Goal: Task Accomplishment & Management: Use online tool/utility

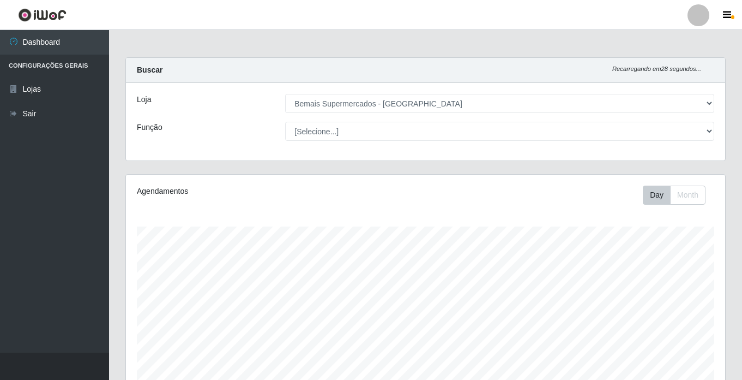
select select "250"
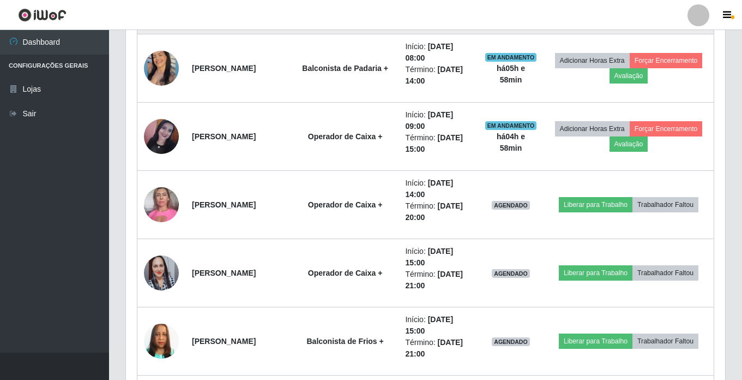
scroll to position [1036, 0]
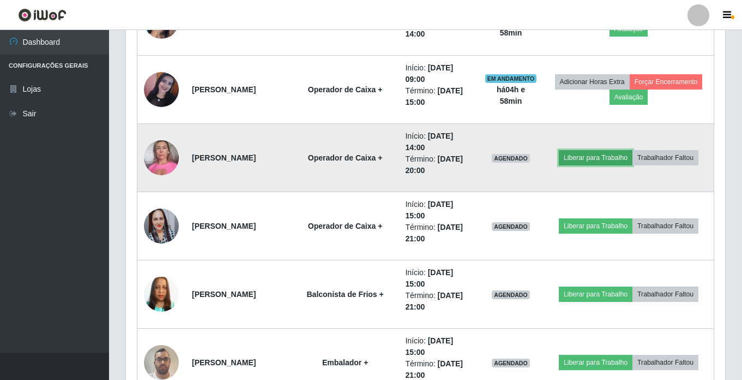
click at [603, 159] on button "Liberar para Trabalho" at bounding box center [596, 157] width 74 height 15
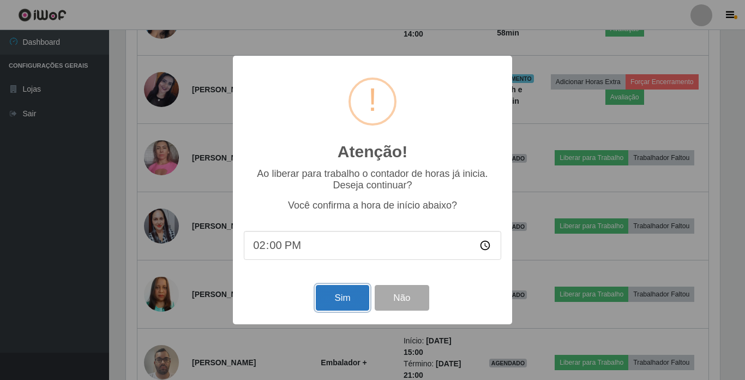
click at [341, 298] on button "Sim" at bounding box center [342, 298] width 53 height 26
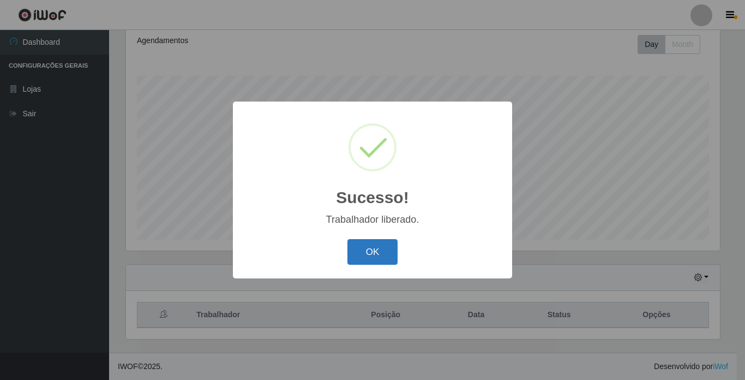
click at [371, 249] on button "OK" at bounding box center [372, 252] width 51 height 26
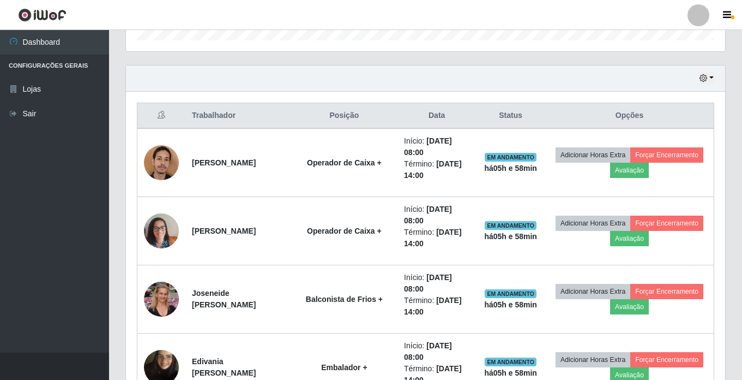
scroll to position [369, 0]
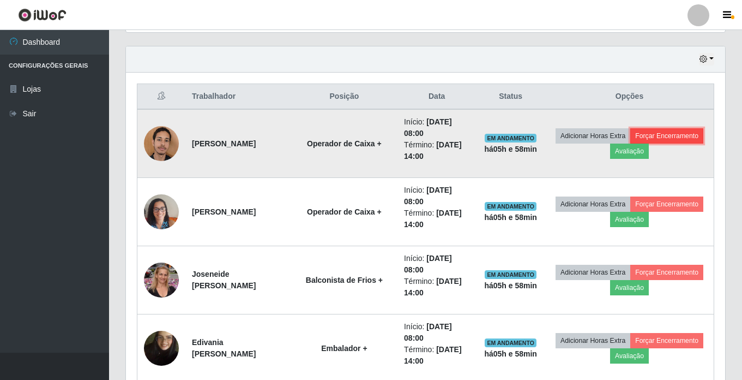
click at [630, 143] on button "Forçar Encerramento" at bounding box center [666, 135] width 73 height 15
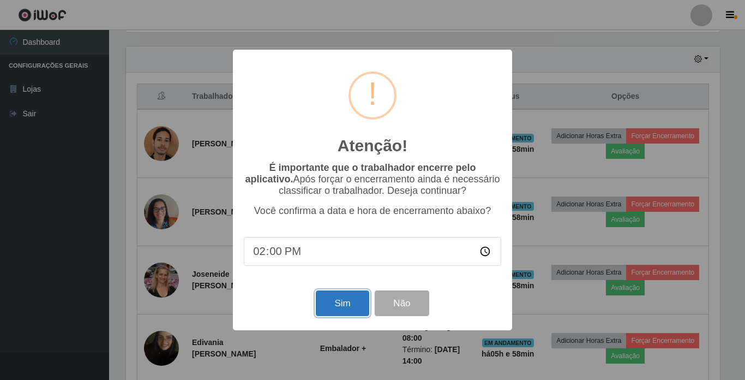
click at [347, 303] on button "Sim" at bounding box center [342, 303] width 53 height 26
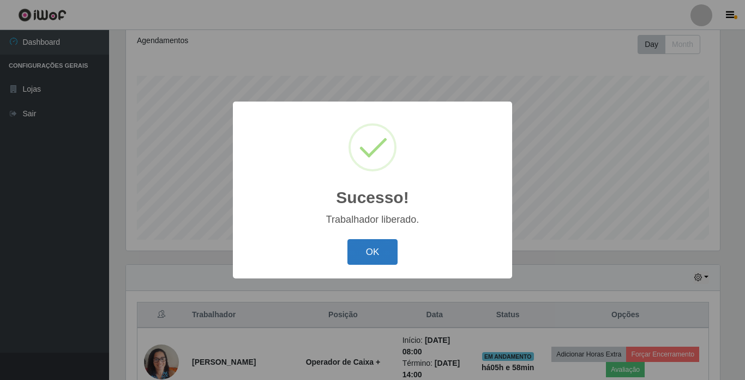
click at [371, 249] on button "OK" at bounding box center [372, 252] width 51 height 26
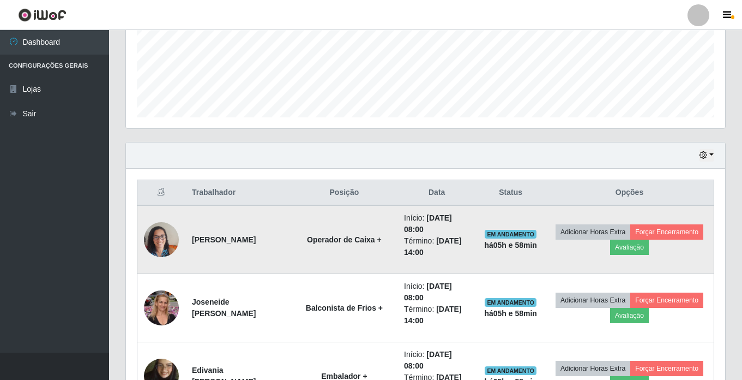
scroll to position [314, 0]
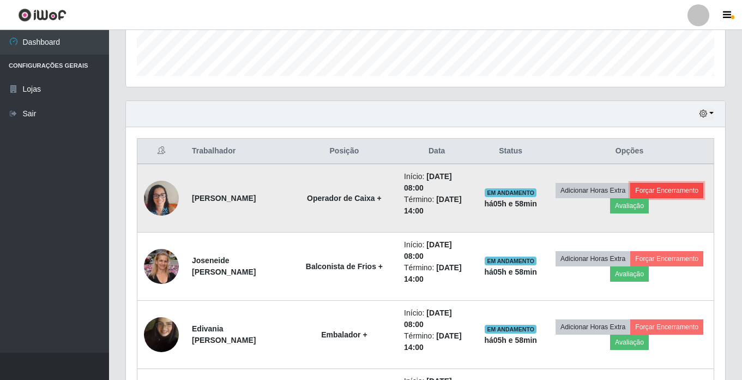
click at [630, 198] on button "Forçar Encerramento" at bounding box center [666, 190] width 73 height 15
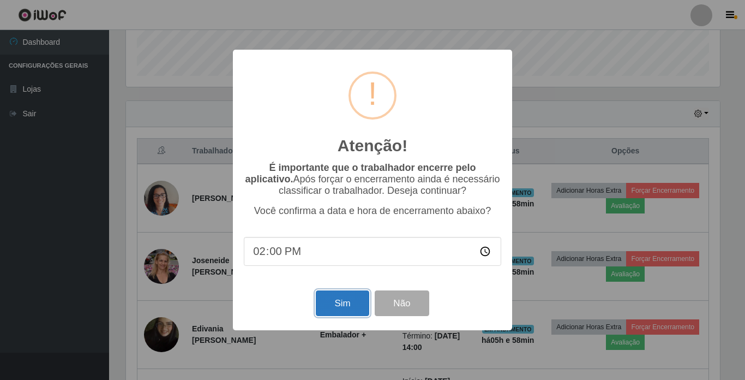
click at [347, 298] on button "Sim" at bounding box center [342, 303] width 53 height 26
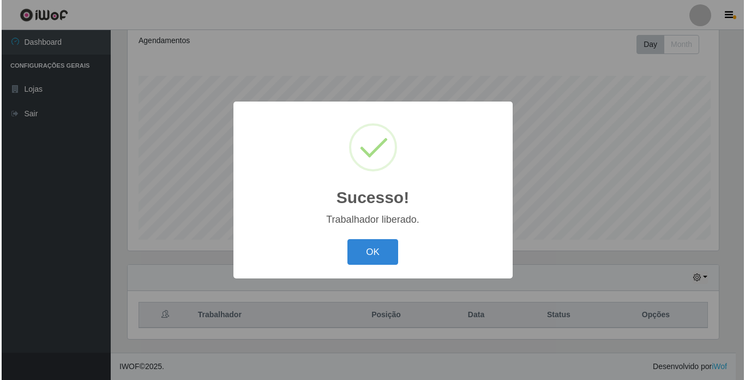
scroll to position [0, 0]
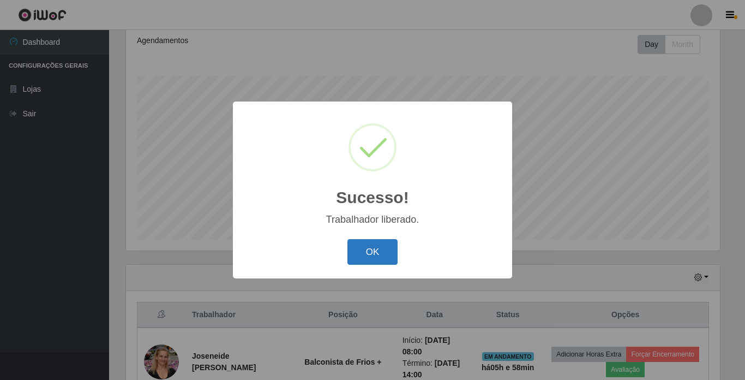
click at [371, 255] on button "OK" at bounding box center [372, 252] width 51 height 26
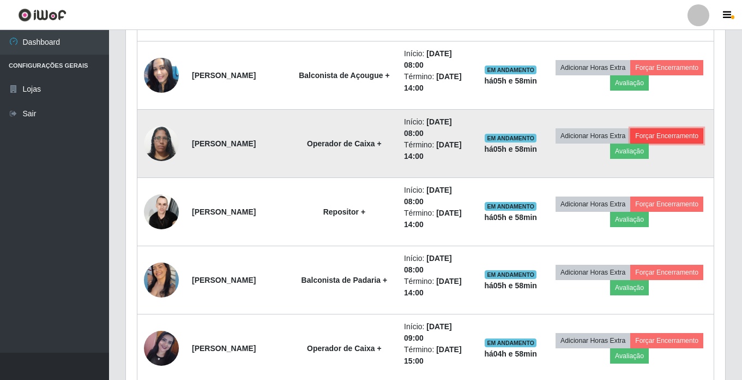
click at [630, 143] on button "Forçar Encerramento" at bounding box center [666, 135] width 73 height 15
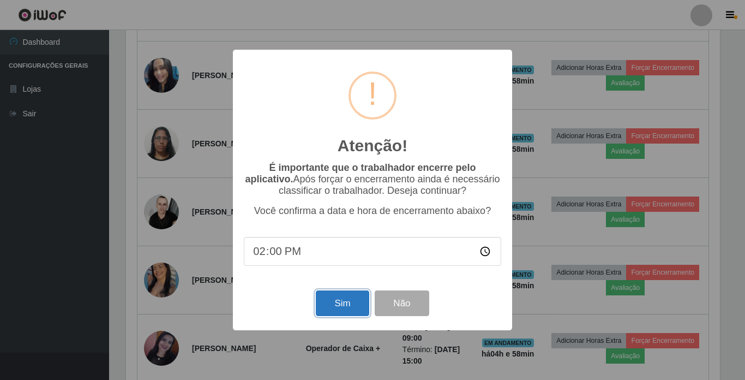
click at [338, 308] on button "Sim" at bounding box center [342, 303] width 53 height 26
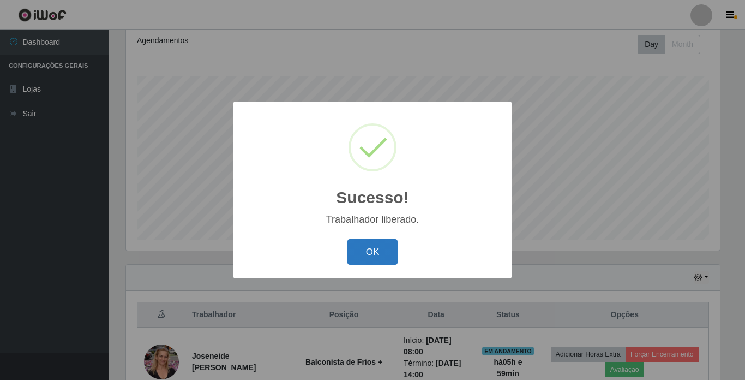
click at [365, 249] on button "OK" at bounding box center [372, 252] width 51 height 26
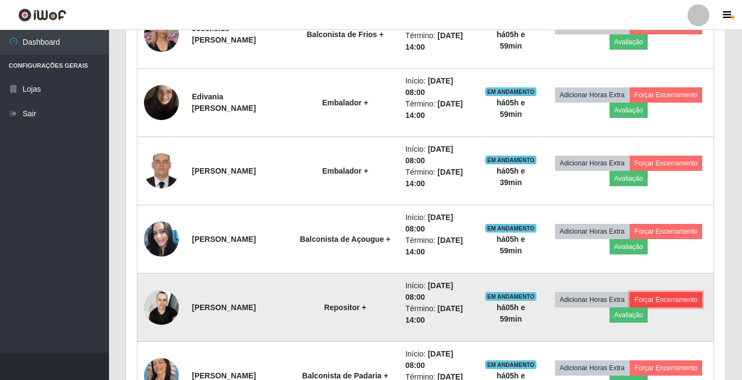
click at [630, 307] on button "Forçar Encerramento" at bounding box center [666, 299] width 73 height 15
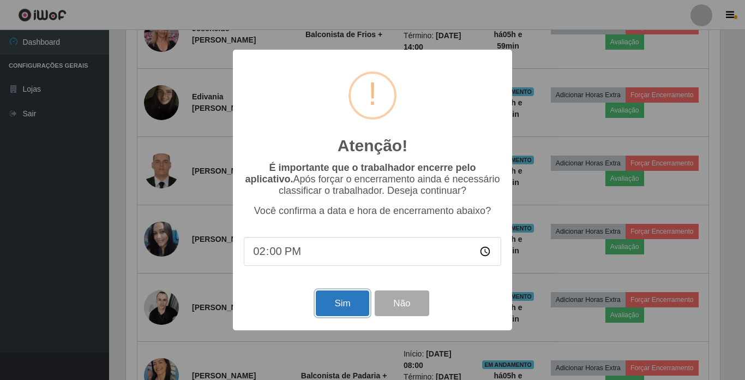
click at [339, 307] on button "Sim" at bounding box center [342, 303] width 53 height 26
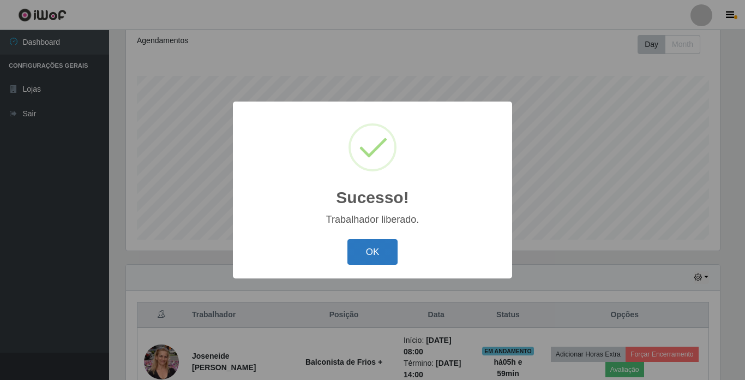
click at [362, 252] on button "OK" at bounding box center [372, 252] width 51 height 26
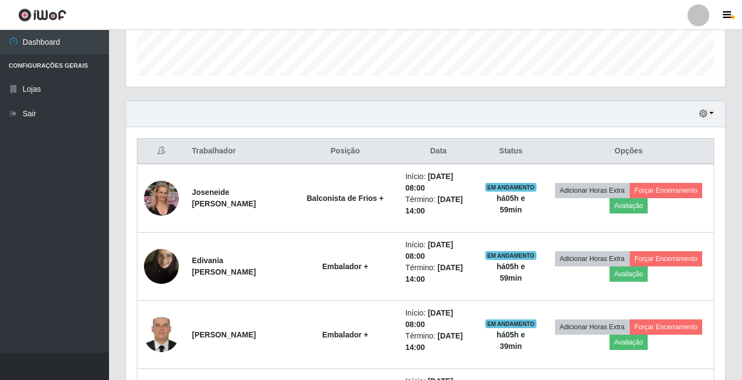
scroll to position [369, 0]
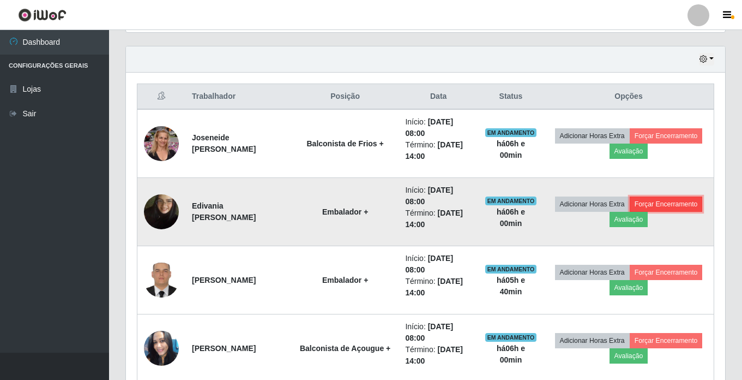
click at [630, 212] on button "Forçar Encerramento" at bounding box center [666, 203] width 73 height 15
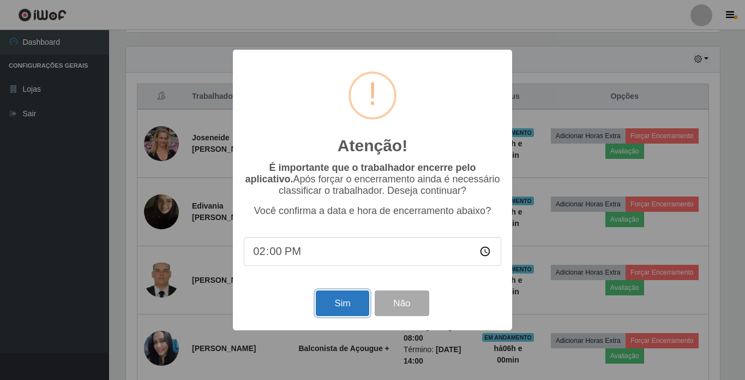
click at [333, 297] on button "Sim" at bounding box center [342, 303] width 53 height 26
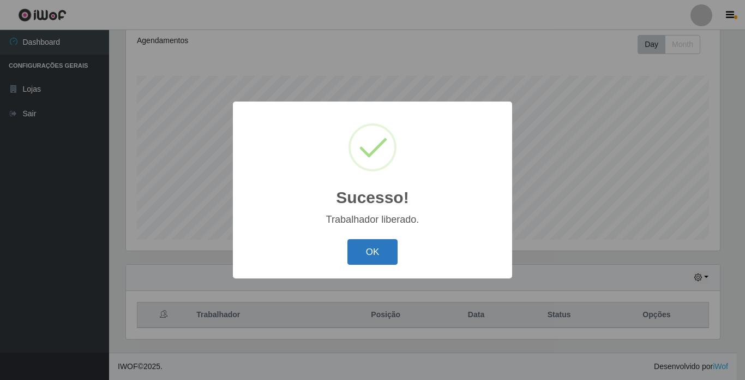
click at [369, 247] on button "OK" at bounding box center [372, 252] width 51 height 26
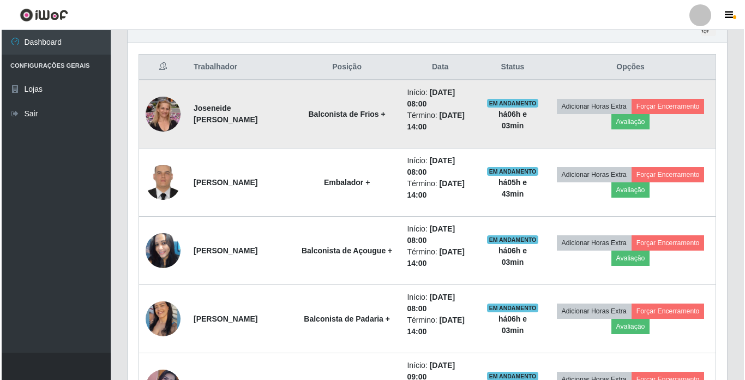
scroll to position [423, 0]
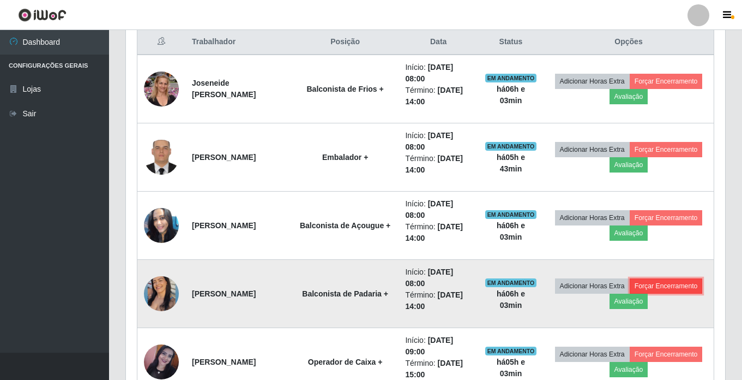
click at [630, 293] on button "Forçar Encerramento" at bounding box center [666, 285] width 73 height 15
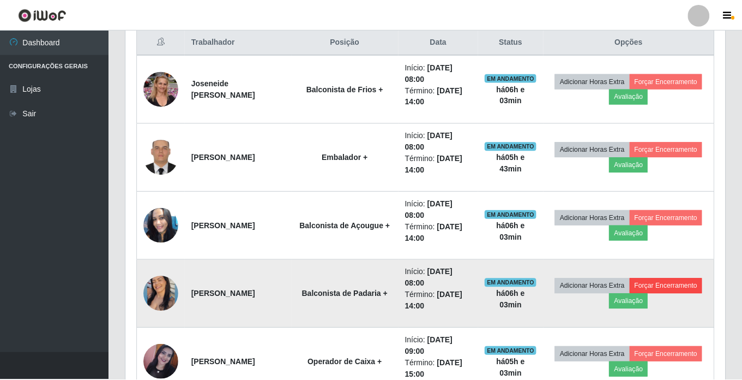
scroll to position [226, 594]
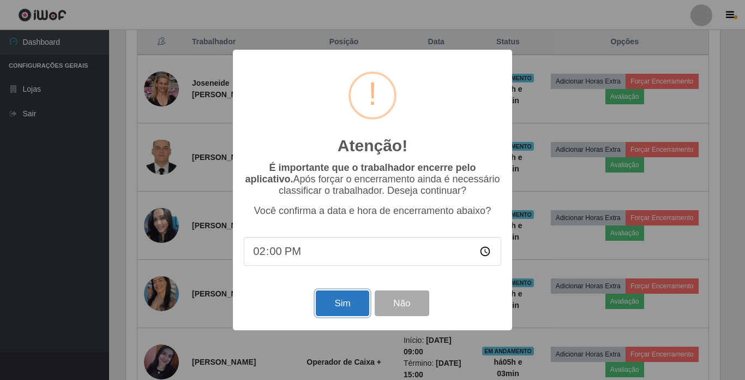
click at [344, 306] on button "Sim" at bounding box center [342, 303] width 53 height 26
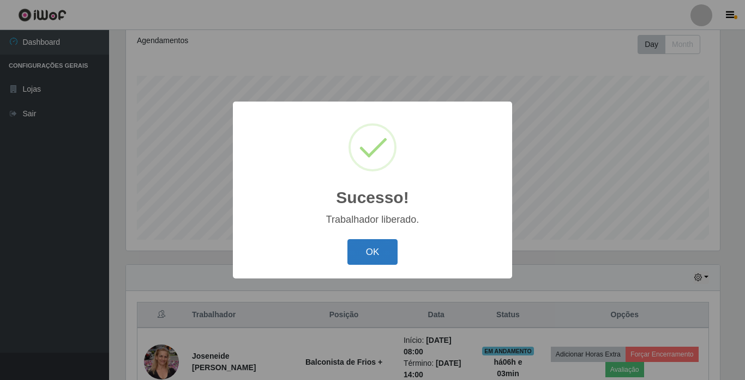
click at [366, 250] on button "OK" at bounding box center [372, 252] width 51 height 26
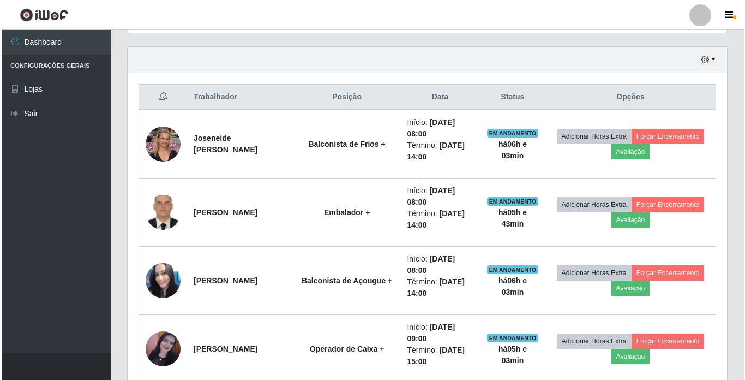
scroll to position [369, 0]
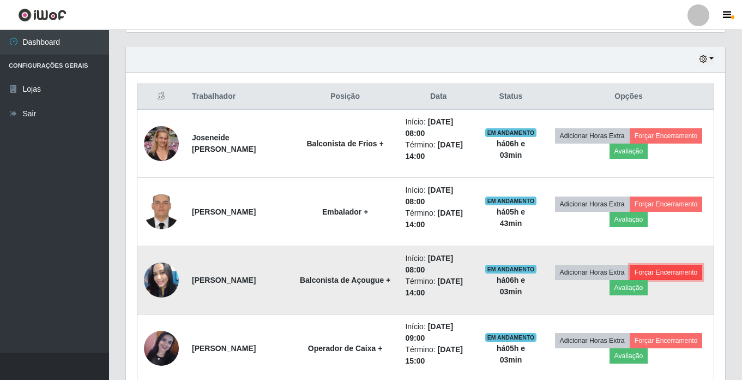
click at [630, 280] on button "Forçar Encerramento" at bounding box center [666, 272] width 73 height 15
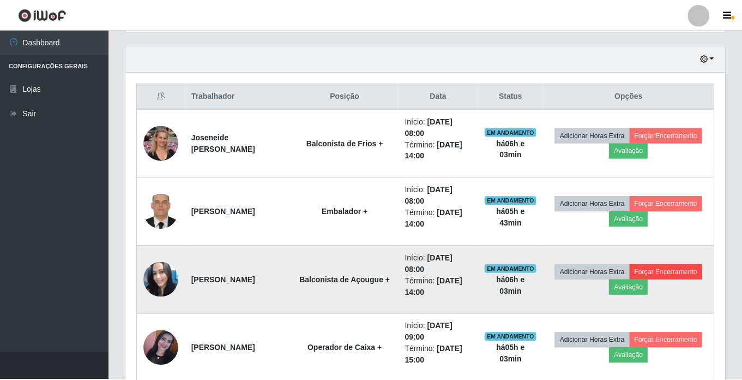
scroll to position [226, 594]
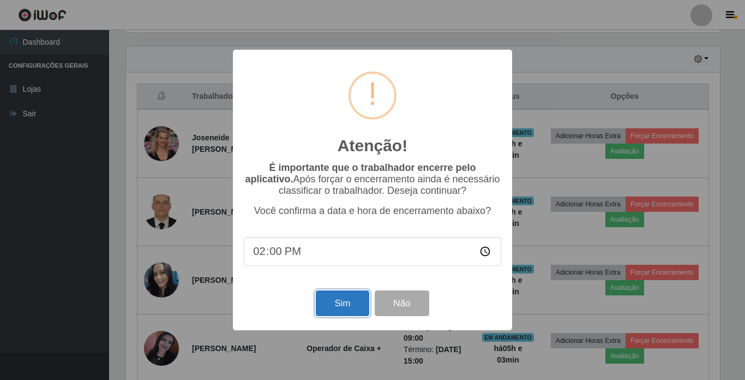
click at [342, 307] on button "Sim" at bounding box center [342, 303] width 53 height 26
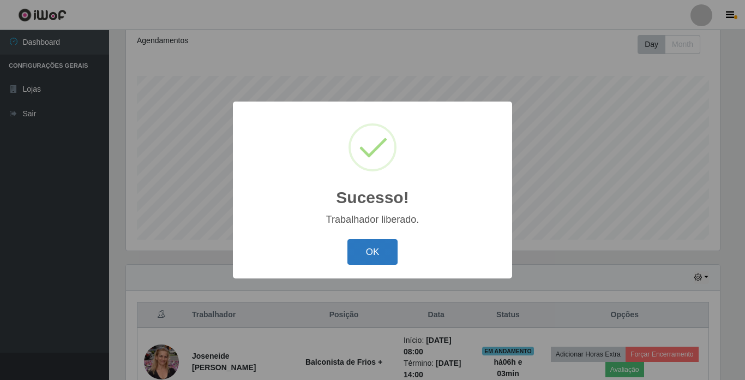
click at [378, 251] on button "OK" at bounding box center [372, 252] width 51 height 26
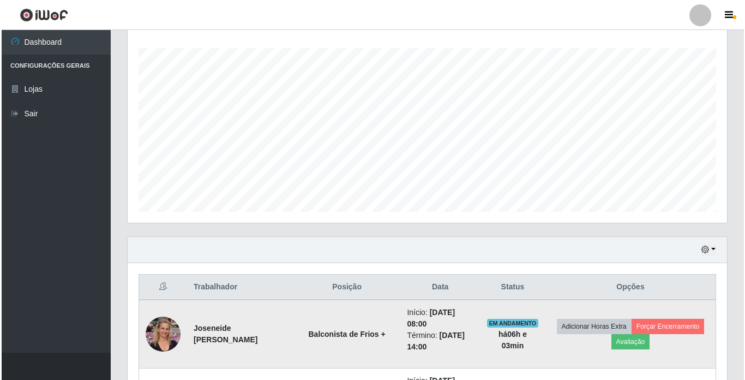
scroll to position [205, 0]
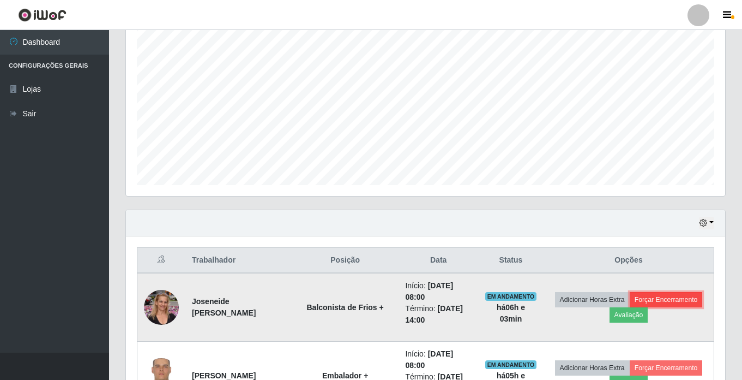
click at [630, 307] on button "Forçar Encerramento" at bounding box center [666, 299] width 73 height 15
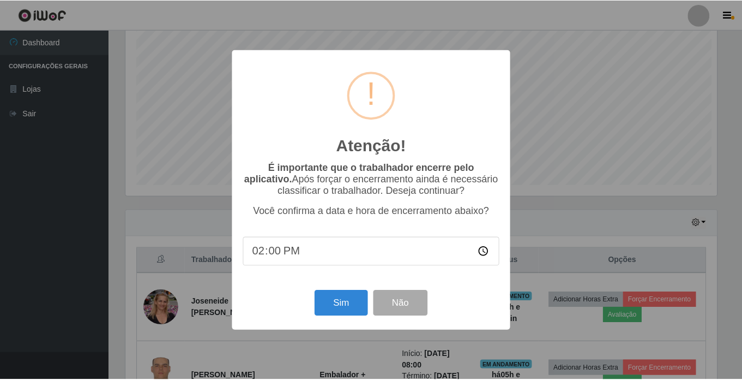
scroll to position [226, 594]
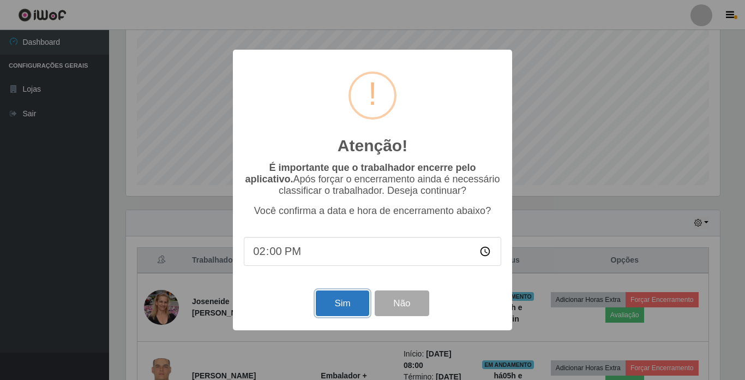
click at [347, 305] on button "Sim" at bounding box center [342, 303] width 53 height 26
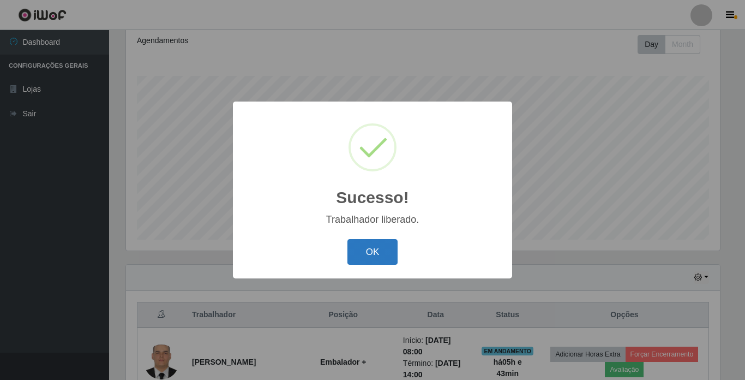
click at [373, 258] on button "OK" at bounding box center [372, 252] width 51 height 26
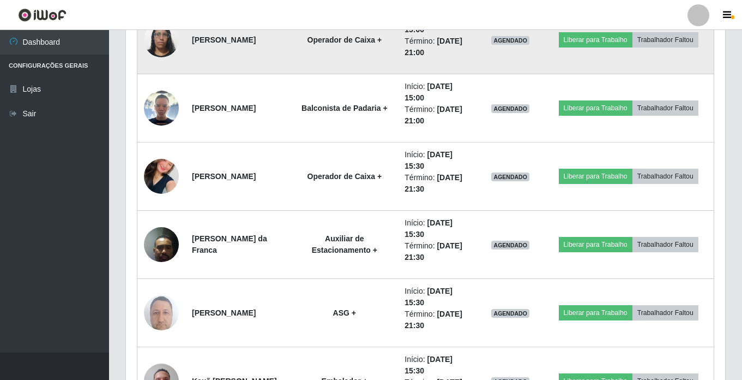
scroll to position [969, 0]
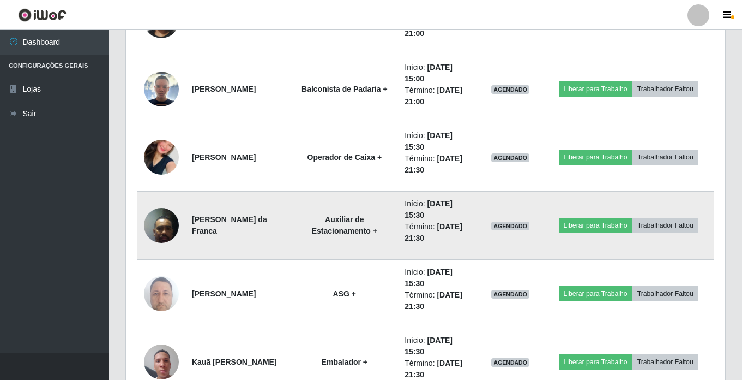
click at [161, 223] on img at bounding box center [161, 225] width 35 height 46
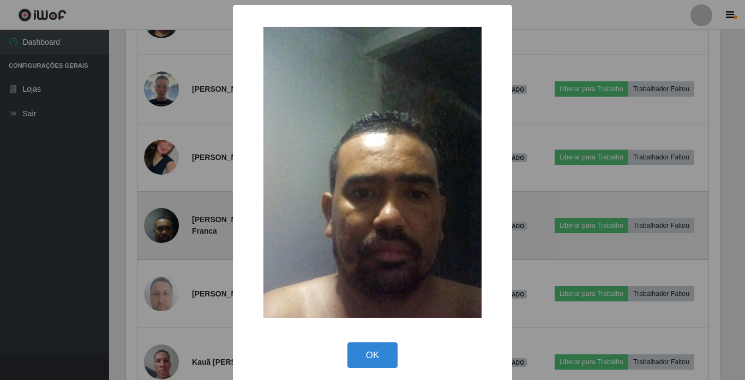
click at [161, 223] on div "× OK Cancel" at bounding box center [372, 190] width 745 height 380
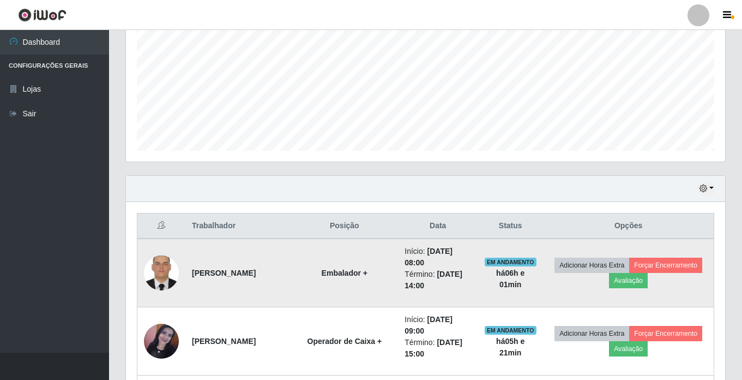
scroll to position [273, 0]
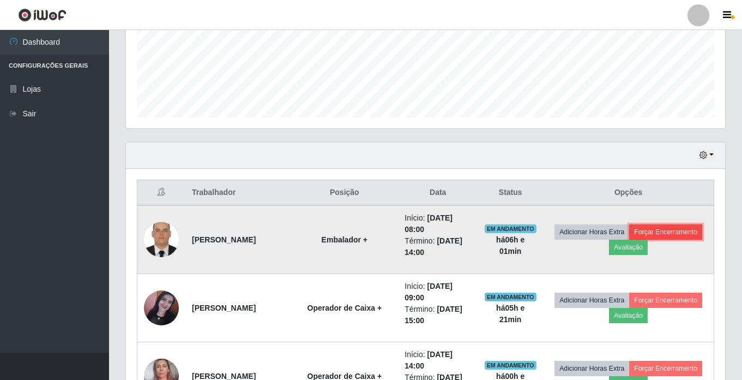
click at [629, 239] on button "Forçar Encerramento" at bounding box center [665, 231] width 73 height 15
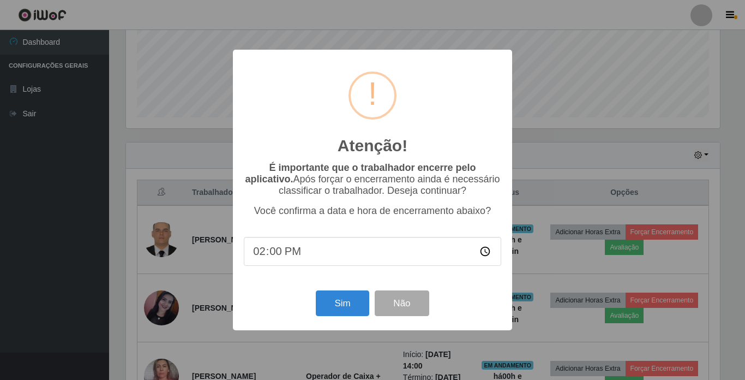
click at [279, 260] on input "14:00" at bounding box center [372, 251] width 257 height 29
type input "14:20"
click at [338, 304] on button "Sim" at bounding box center [342, 303] width 53 height 26
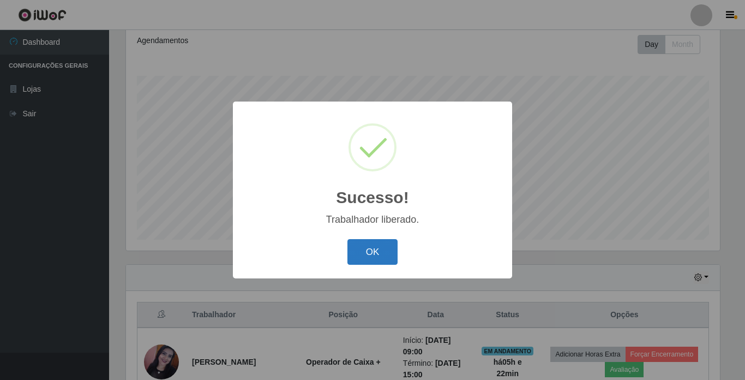
click at [362, 247] on button "OK" at bounding box center [372, 252] width 51 height 26
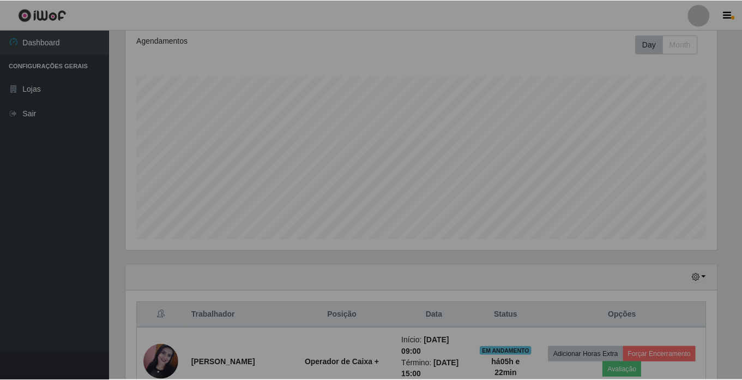
scroll to position [226, 599]
